Goal: Check status: Check status

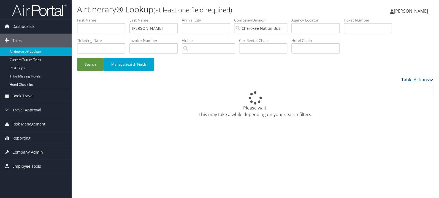
click at [369, 28] on input "text" at bounding box center [368, 28] width 48 height 10
type input "0017311455788"
drag, startPoint x: 152, startPoint y: 28, endPoint x: 101, endPoint y: 34, distance: 51.3
click at [129, 33] on input "cummings" at bounding box center [153, 28] width 48 height 10
click at [77, 58] on button "Search" at bounding box center [90, 64] width 26 height 13
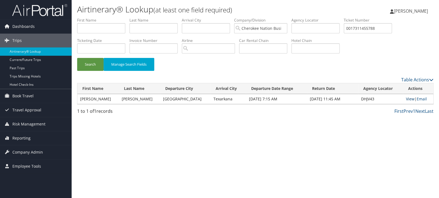
click at [406, 99] on link "View" at bounding box center [409, 98] width 9 height 5
click at [370, 30] on input "0017311455788" at bounding box center [368, 28] width 48 height 10
paste input "167311626996"
click at [77, 58] on button "Search" at bounding box center [90, 64] width 26 height 13
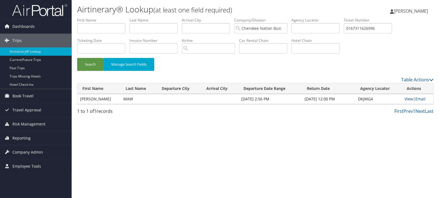
click at [407, 102] on td "View | Email" at bounding box center [417, 99] width 31 height 10
click at [405, 100] on link "View" at bounding box center [408, 98] width 9 height 5
click at [375, 28] on input "0167311626996" at bounding box center [368, 28] width 48 height 10
paste input "0728272"
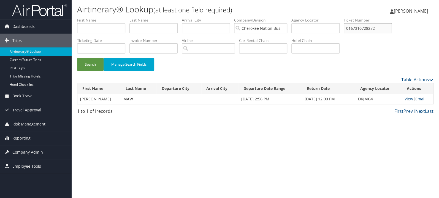
type input "0167310728272"
click at [77, 58] on button "Search" at bounding box center [90, 64] width 26 height 13
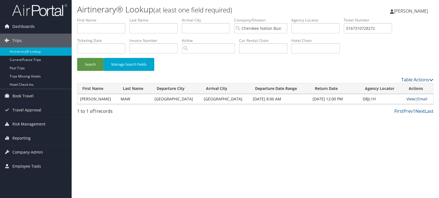
click at [409, 99] on link "View" at bounding box center [410, 98] width 9 height 5
click at [103, 28] on input "text" at bounding box center [101, 28] width 48 height 10
type input "hector"
click at [77, 58] on button "Search" at bounding box center [90, 64] width 26 height 13
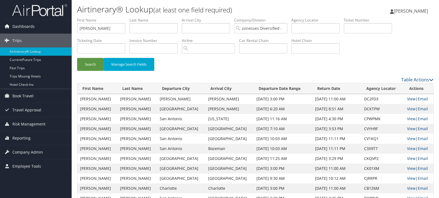
click at [407, 99] on link "View" at bounding box center [411, 98] width 9 height 5
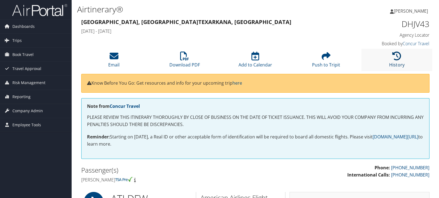
click at [398, 59] on icon at bounding box center [396, 55] width 9 height 9
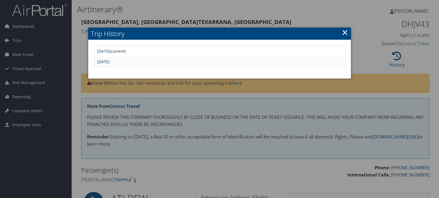
click at [110, 61] on link "Mon Sep 22 13:34:59 MDT 2025" at bounding box center [103, 61] width 12 height 5
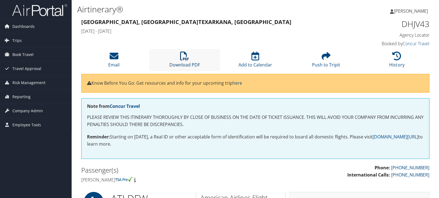
click at [186, 59] on icon at bounding box center [184, 55] width 9 height 9
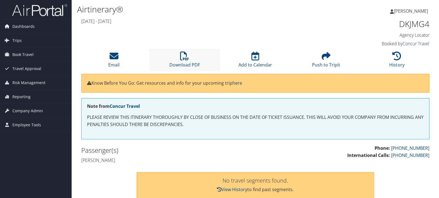
click at [187, 61] on li "Download PDF" at bounding box center [184, 60] width 71 height 22
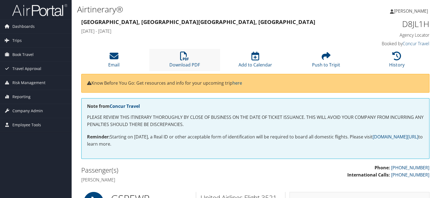
click at [194, 58] on li "Download PDF" at bounding box center [184, 60] width 71 height 22
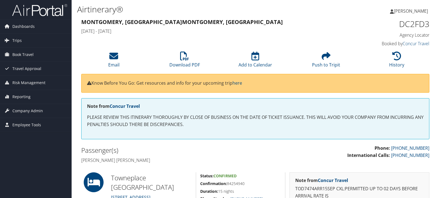
scroll to position [58, 0]
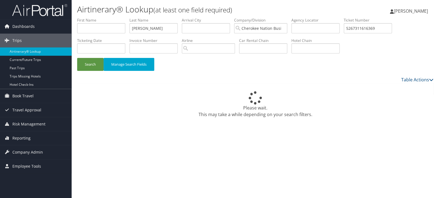
type input "5267311616369"
drag, startPoint x: 164, startPoint y: 31, endPoint x: 103, endPoint y: 33, distance: 60.6
click at [129, 33] on input "cummings" at bounding box center [153, 28] width 48 height 10
click at [77, 58] on button "Search" at bounding box center [90, 64] width 26 height 13
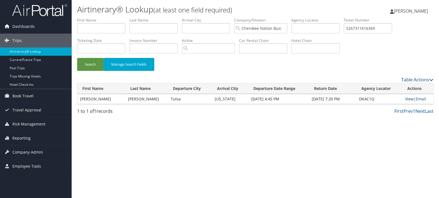
click at [408, 100] on link "View" at bounding box center [409, 98] width 9 height 5
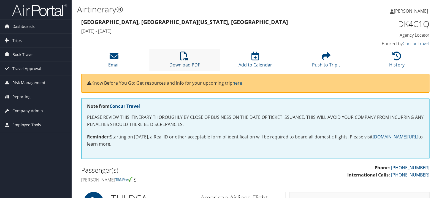
click at [181, 59] on icon at bounding box center [184, 55] width 9 height 9
